Goal: Browse casually: Explore the website without a specific task or goal

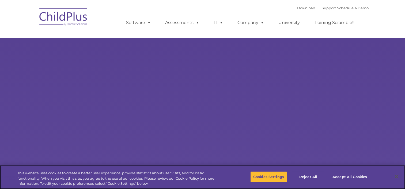
select select "MEDIUM"
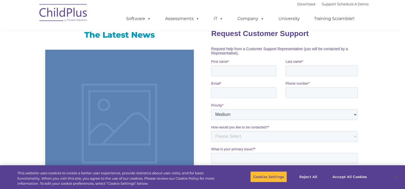
scroll to position [346, 0]
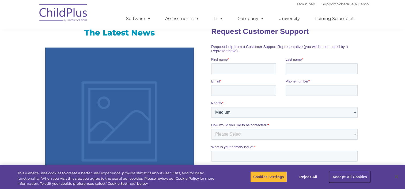
click at [344, 176] on button "Accept All Cookies" at bounding box center [349, 177] width 40 height 11
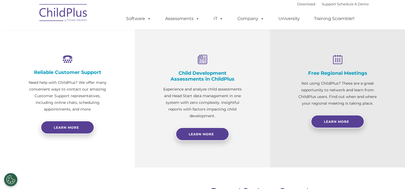
scroll to position [186, 0]
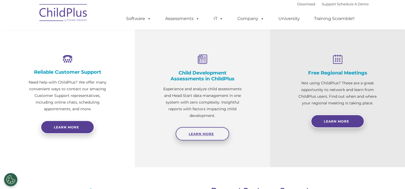
click at [196, 135] on span "Learn More" at bounding box center [201, 134] width 25 height 4
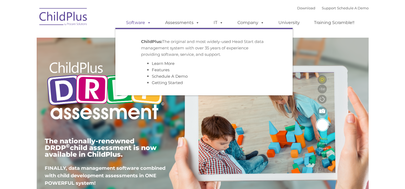
type input ""
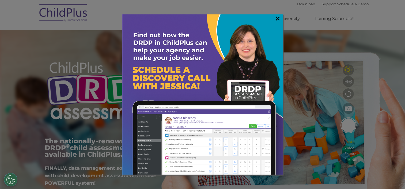
click at [276, 18] on link "×" at bounding box center [278, 18] width 6 height 5
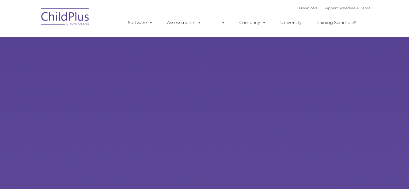
type input ""
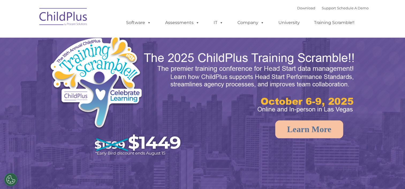
select select "MEDIUM"
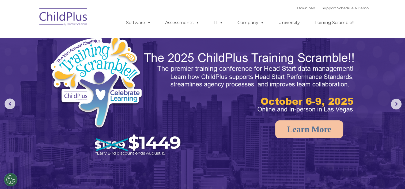
click at [77, 18] on img at bounding box center [64, 17] width 54 height 27
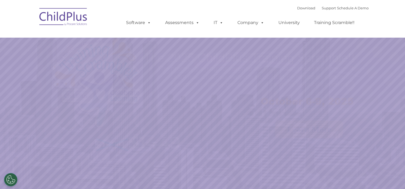
select select "MEDIUM"
